Goal: Contribute content: Add original content to the website for others to see

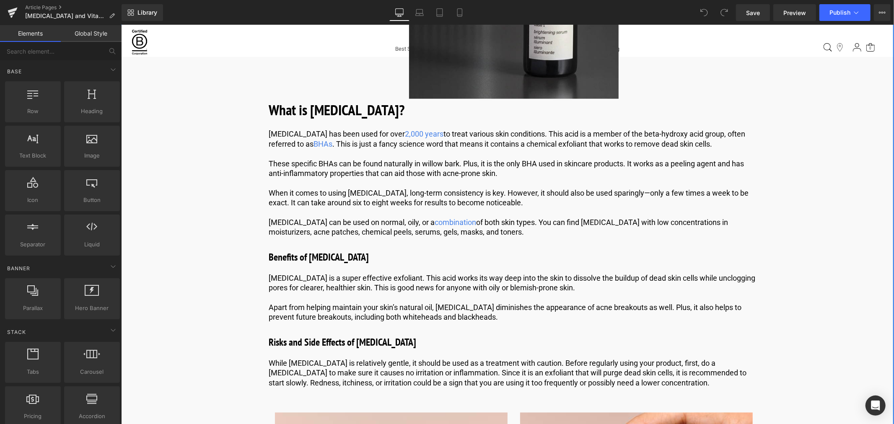
scroll to position [931, 0]
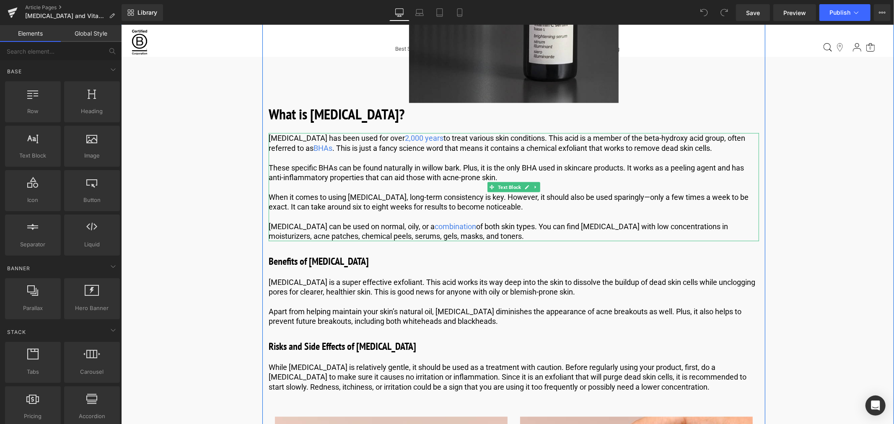
click at [472, 221] on p "[MEDICAL_DATA] can be used on normal, oily, or a combination of both skin types…" at bounding box center [513, 231] width 490 height 20
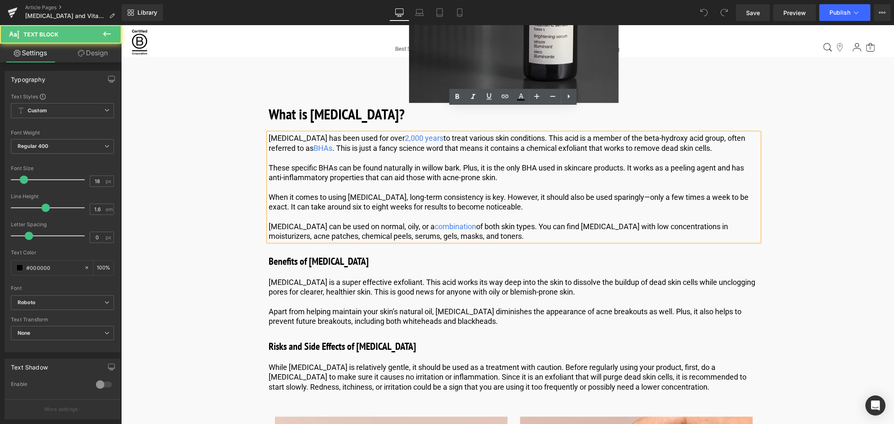
click at [467, 221] on p "[MEDICAL_DATA] can be used on normal, oily, or a combination of both skin types…" at bounding box center [513, 231] width 490 height 20
click at [466, 221] on p "[MEDICAL_DATA] can be used on normal, oily, or a combination of both skin types…" at bounding box center [513, 231] width 490 height 20
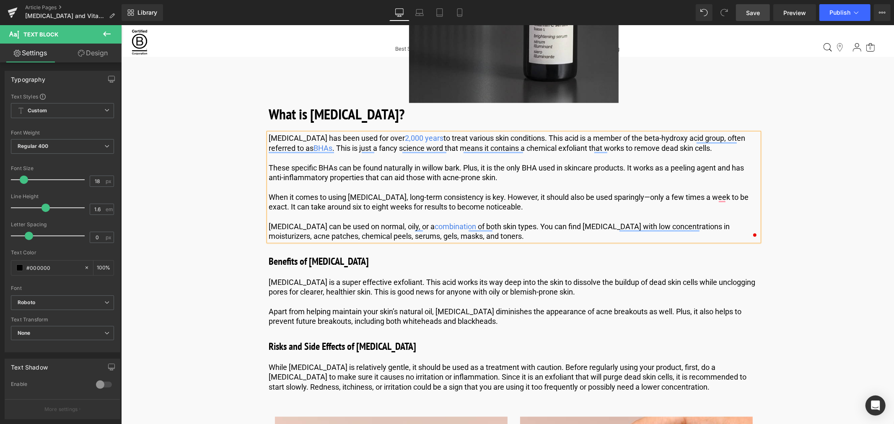
click at [746, 10] on link "Save" at bounding box center [753, 12] width 34 height 17
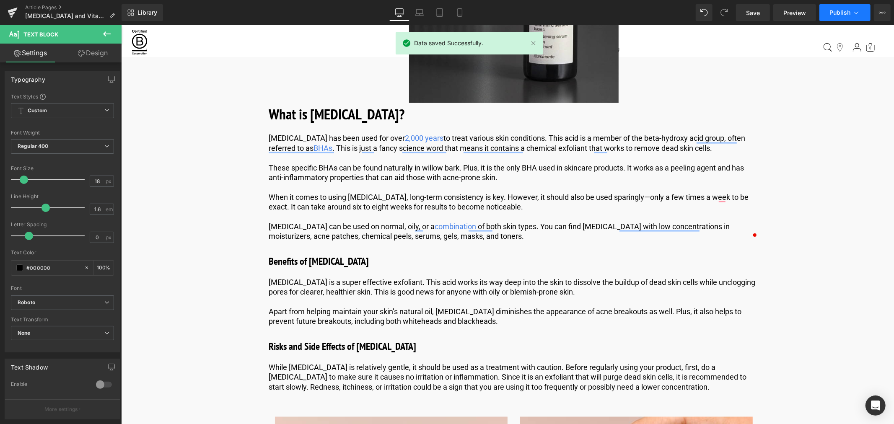
click at [846, 15] on span "Publish" at bounding box center [839, 12] width 21 height 7
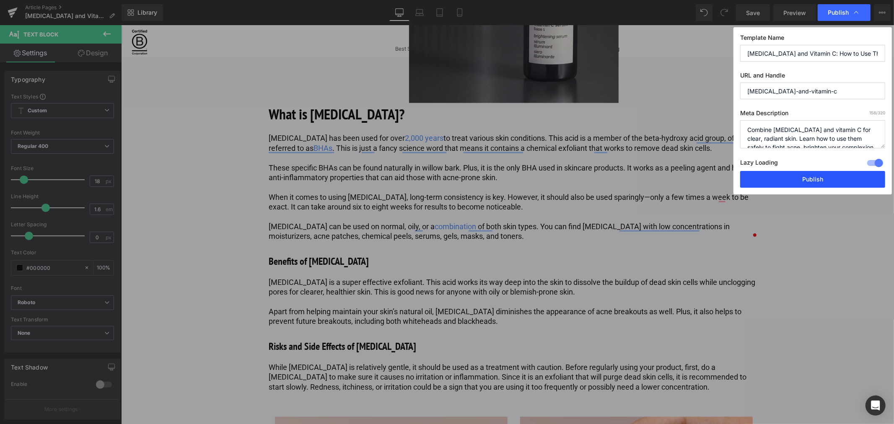
drag, startPoint x: 820, startPoint y: 179, endPoint x: 180, endPoint y: 243, distance: 643.5
click at [820, 179] on button "Publish" at bounding box center [812, 179] width 145 height 17
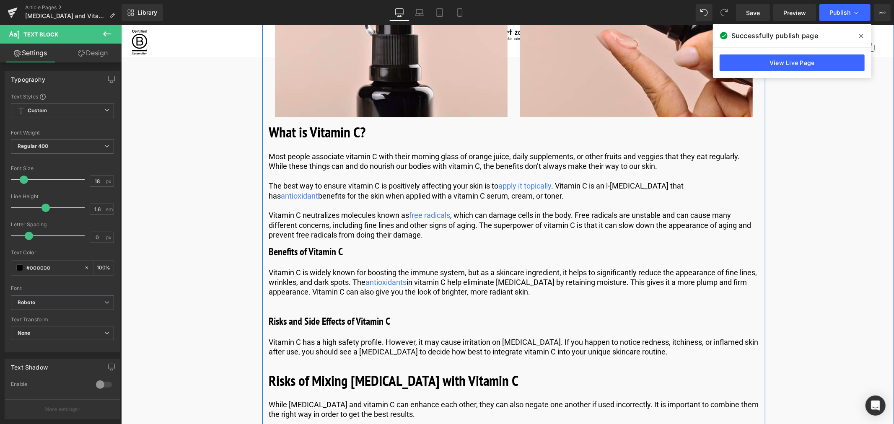
scroll to position [1304, 0]
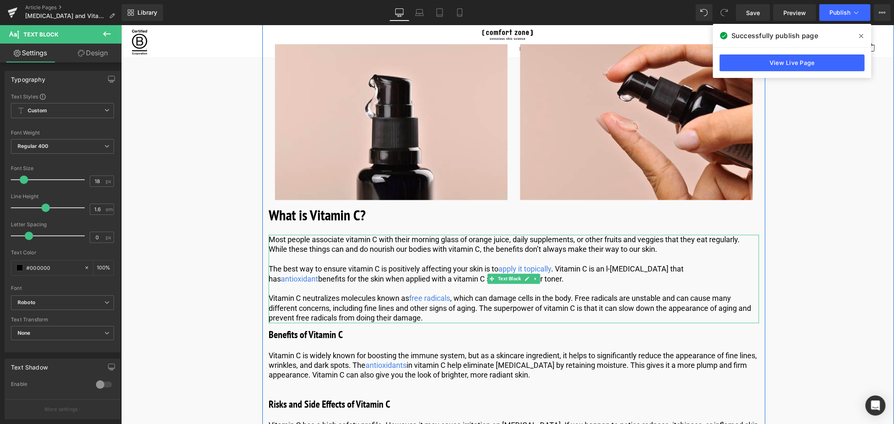
click at [732, 264] on p "The best way to ensure vitamin C is positively affecting your skin is to apply …" at bounding box center [513, 274] width 490 height 20
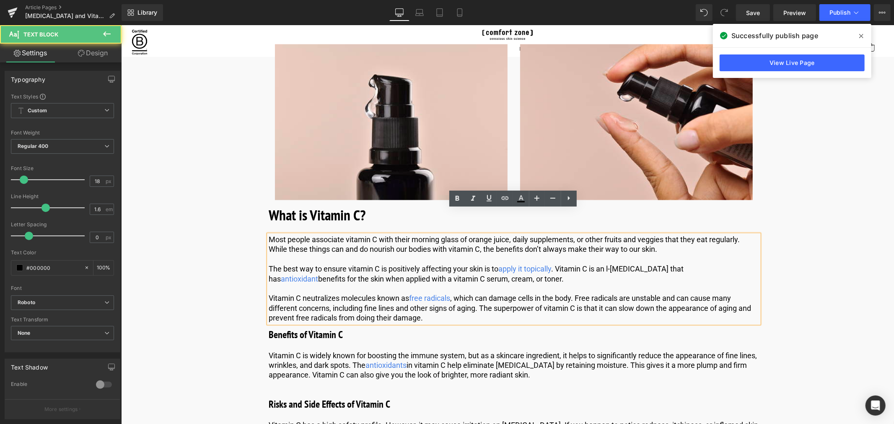
click at [729, 264] on p "The best way to ensure vitamin C is positively affecting your skin is to apply …" at bounding box center [513, 274] width 490 height 20
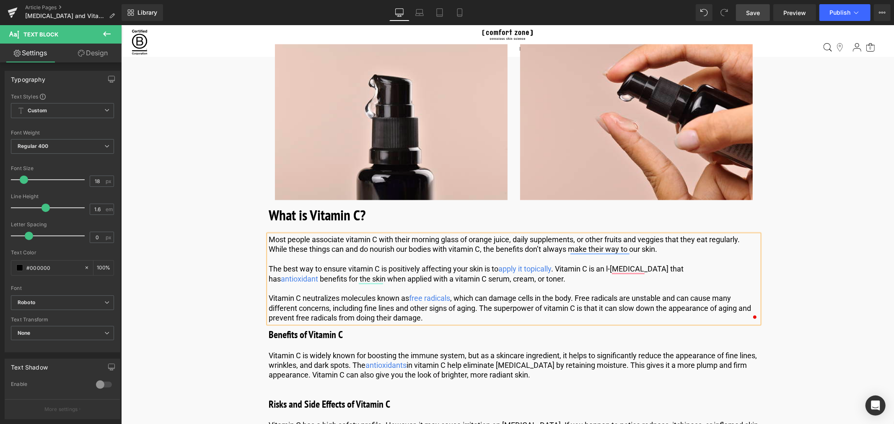
click at [764, 10] on link "Save" at bounding box center [753, 12] width 34 height 17
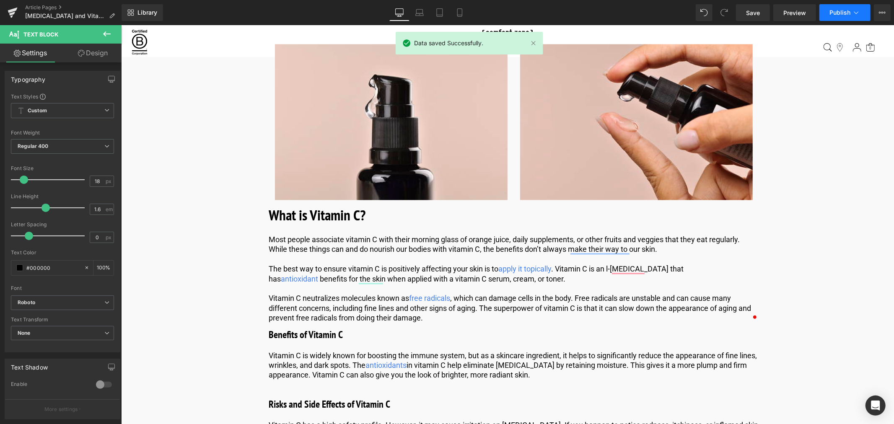
click at [844, 15] on span "Publish" at bounding box center [839, 12] width 21 height 7
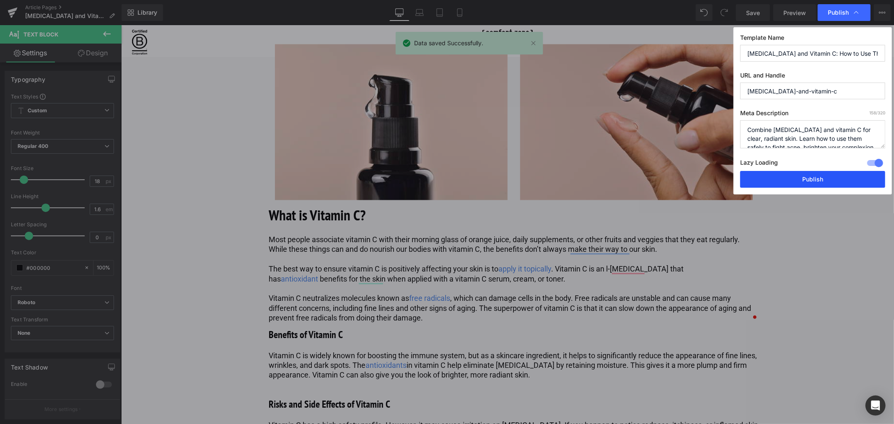
click at [797, 181] on button "Publish" at bounding box center [812, 179] width 145 height 17
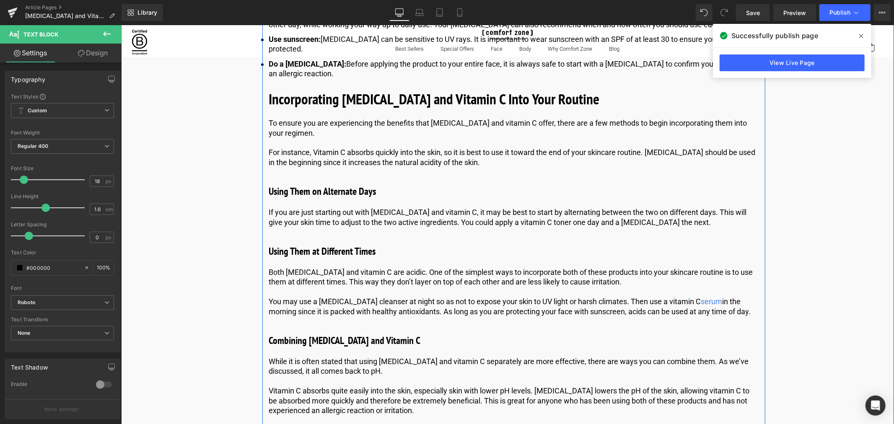
scroll to position [1955, 0]
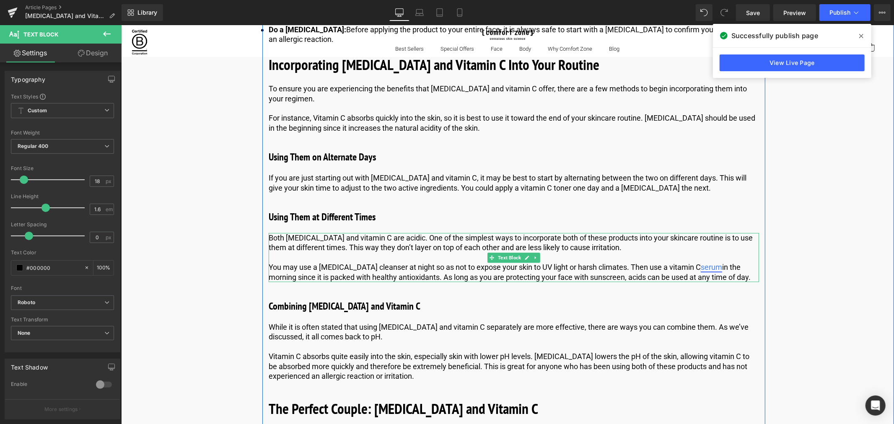
click at [712, 262] on link "serum" at bounding box center [710, 266] width 21 height 9
click at [712, 262] on p "You may use a [MEDICAL_DATA] cleanser at night so as not to expose your skin to…" at bounding box center [513, 272] width 490 height 20
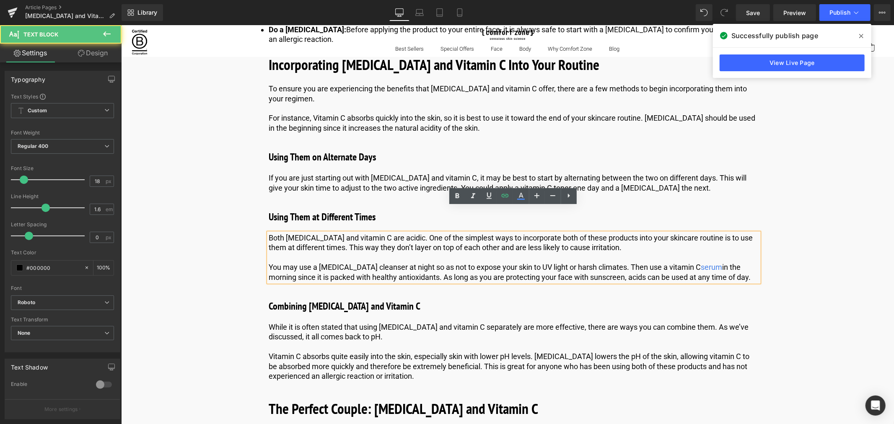
click at [712, 262] on p "You may use a [MEDICAL_DATA] cleanser at night so as not to expose your skin to…" at bounding box center [513, 272] width 490 height 20
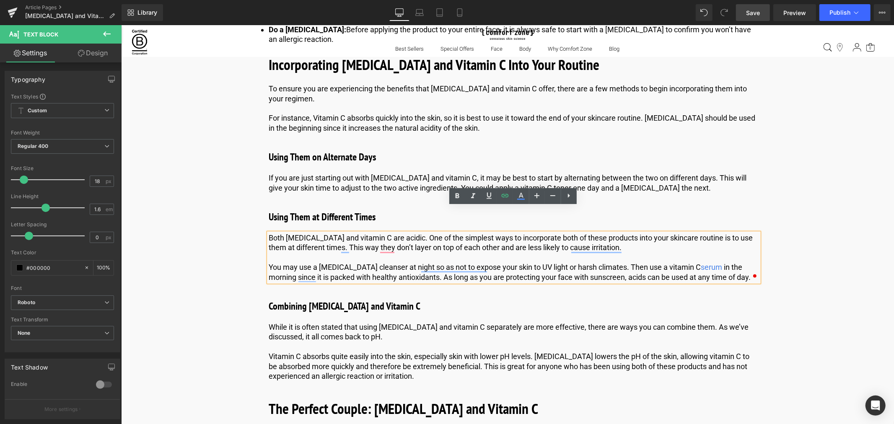
click at [759, 5] on link "Save" at bounding box center [753, 12] width 34 height 17
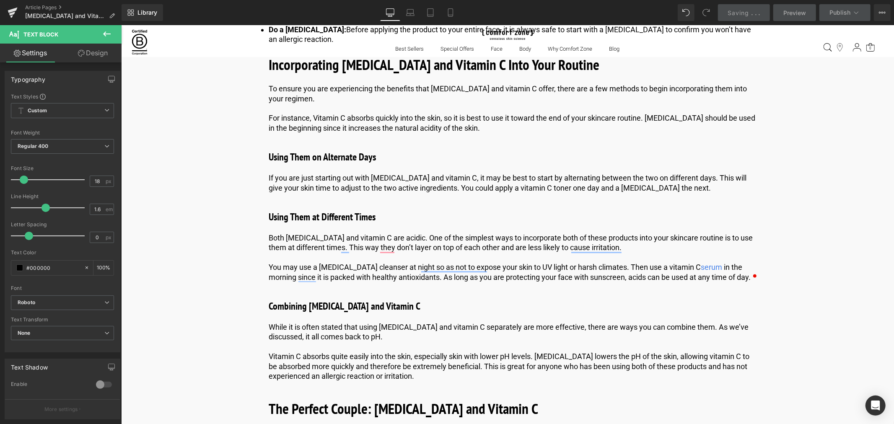
scroll to position [2188, 0]
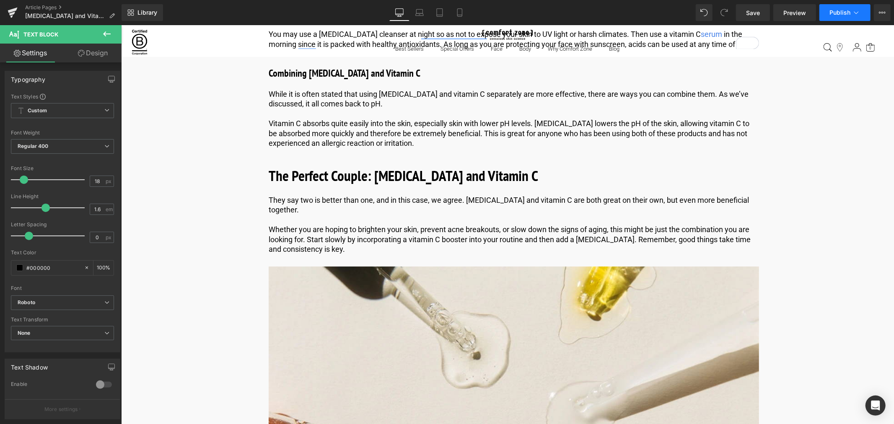
click at [840, 4] on button "Publish" at bounding box center [844, 12] width 51 height 17
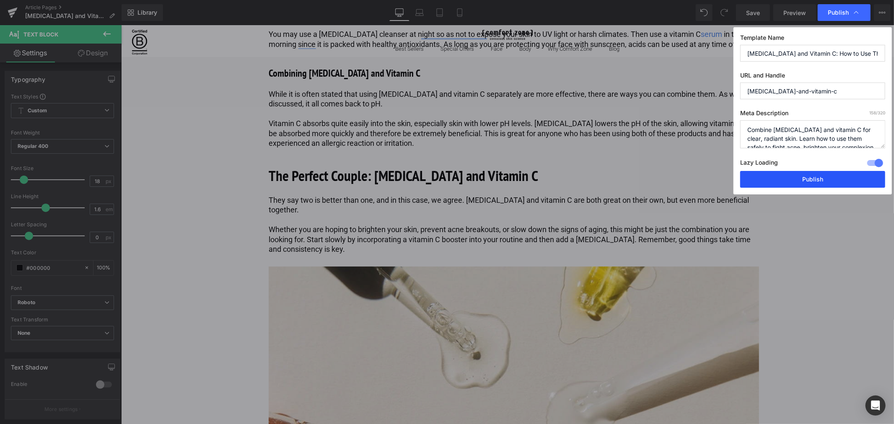
click at [804, 179] on button "Publish" at bounding box center [812, 179] width 145 height 17
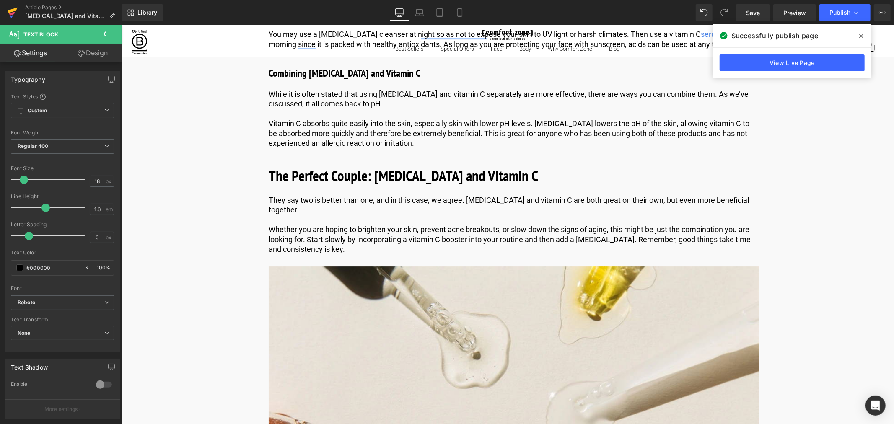
click at [13, 13] on icon at bounding box center [12, 14] width 6 height 4
